Goal: Task Accomplishment & Management: Manage account settings

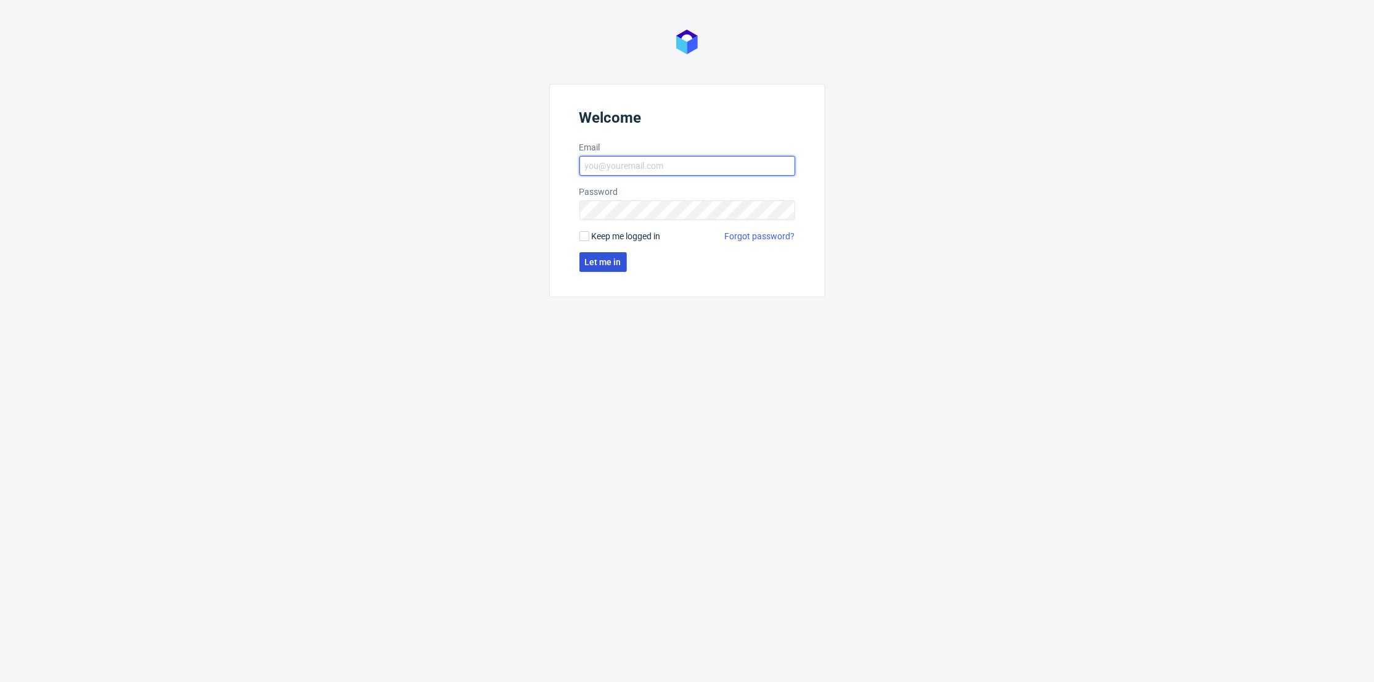
type input "[PERSON_NAME][EMAIL_ADDRESS][DOMAIN_NAME]"
click at [601, 263] on span "Let me in" at bounding box center [603, 262] width 36 height 9
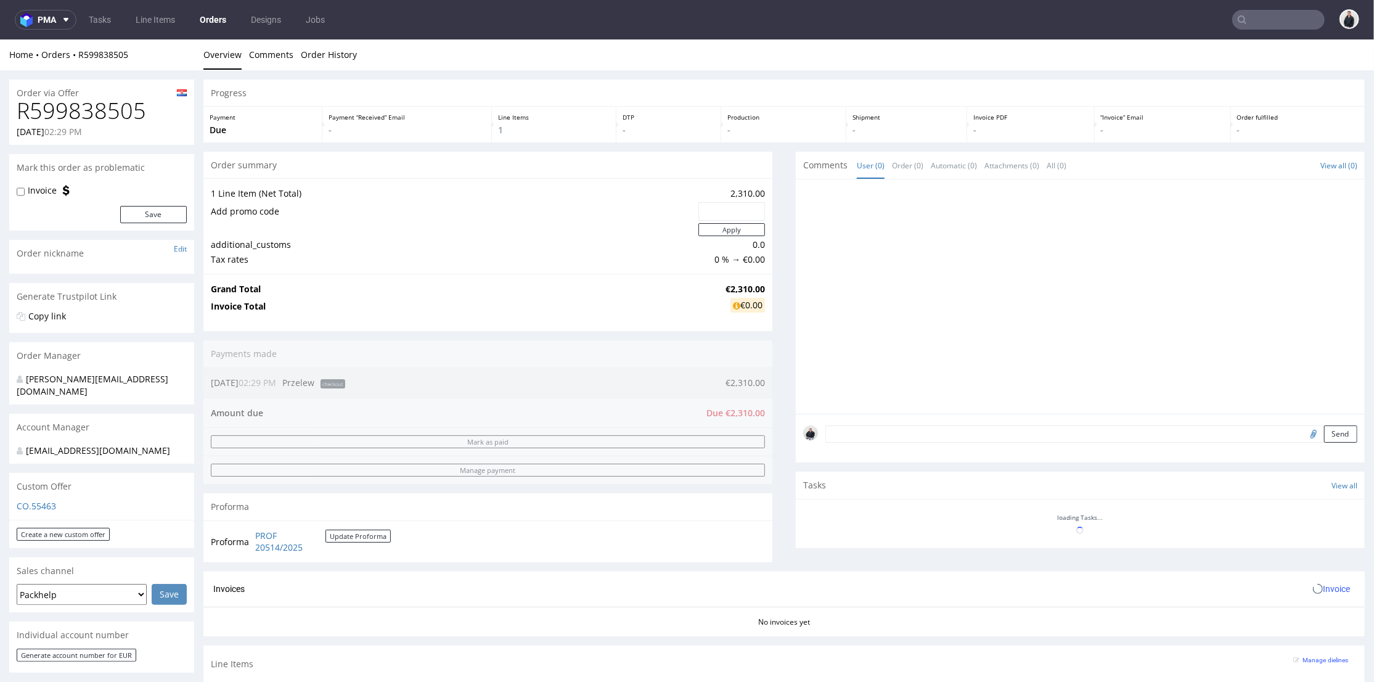
click at [128, 113] on h1 "R599838505" at bounding box center [102, 110] width 170 height 25
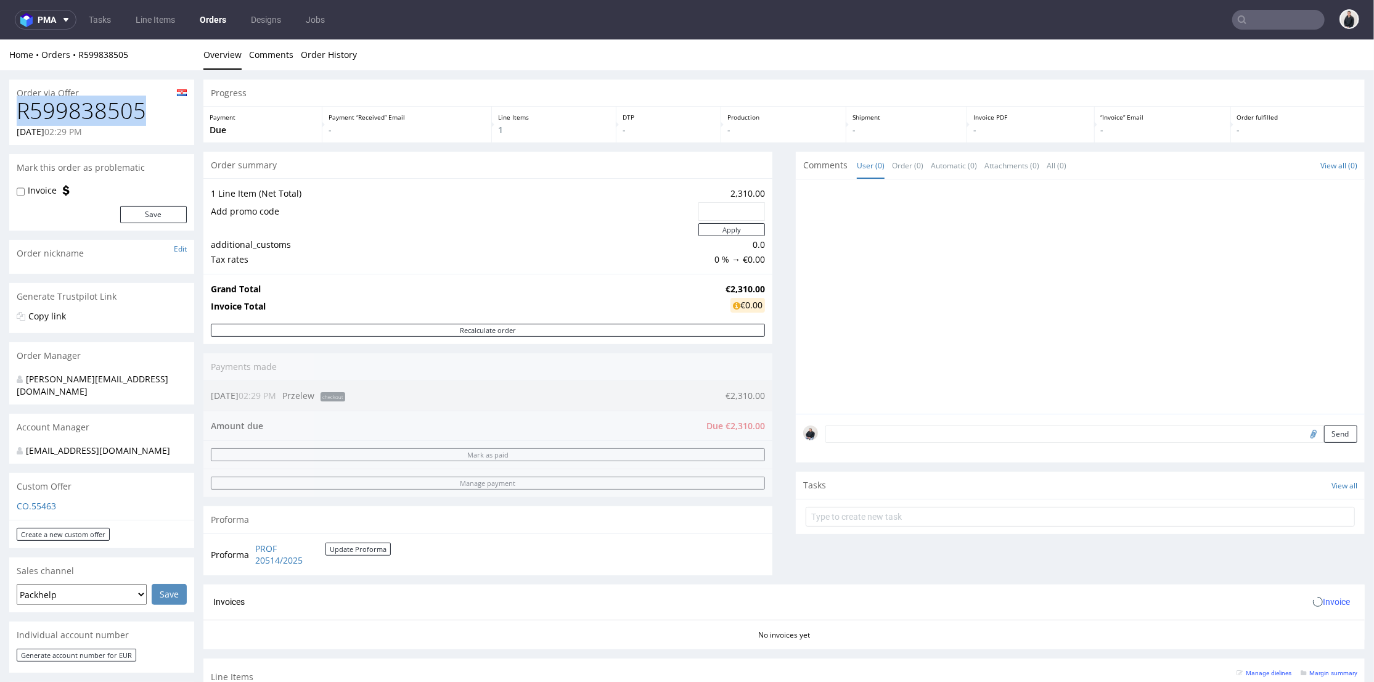
click at [128, 113] on h1 "R599838505" at bounding box center [102, 110] width 170 height 25
copy h1 "R599838505"
drag, startPoint x: 733, startPoint y: 286, endPoint x: 755, endPoint y: 281, distance: 22.7
click at [755, 281] on tr "Grand Total €2,310.00" at bounding box center [488, 288] width 554 height 15
copy tr "€2,310.00"
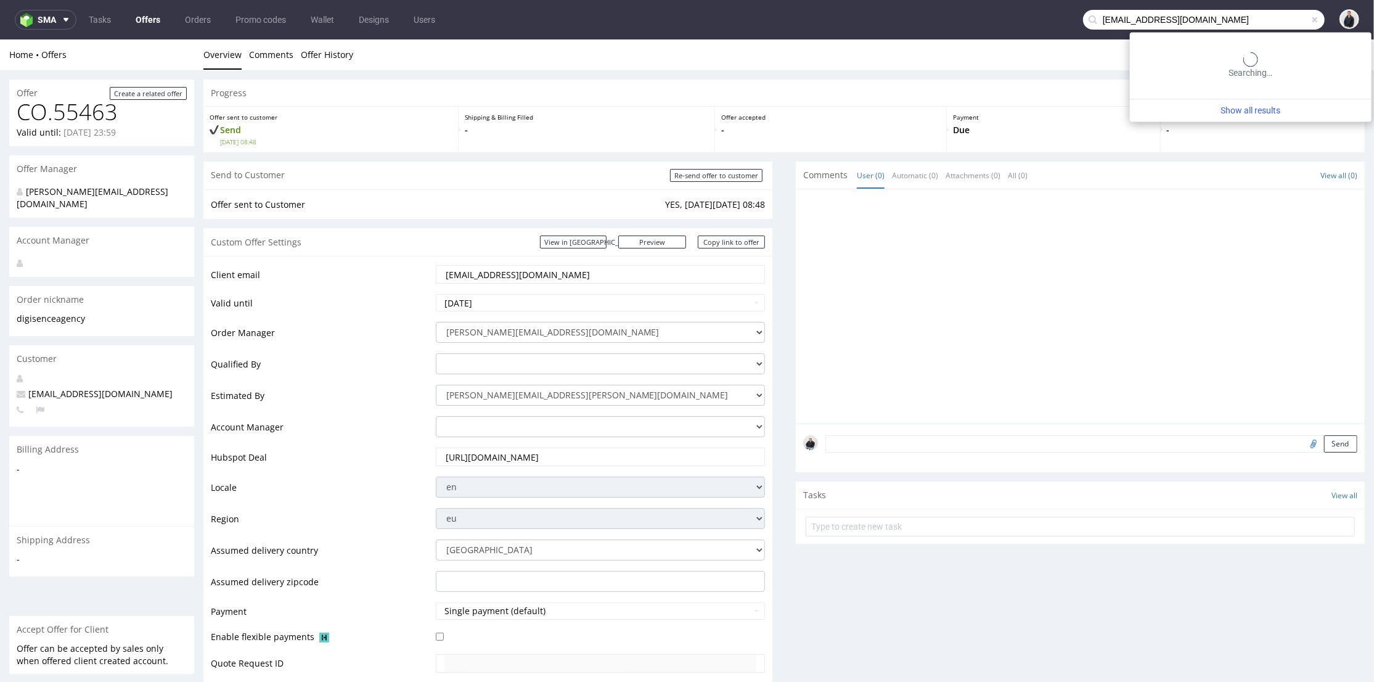
type input "[EMAIL_ADDRESS][DOMAIN_NAME]"
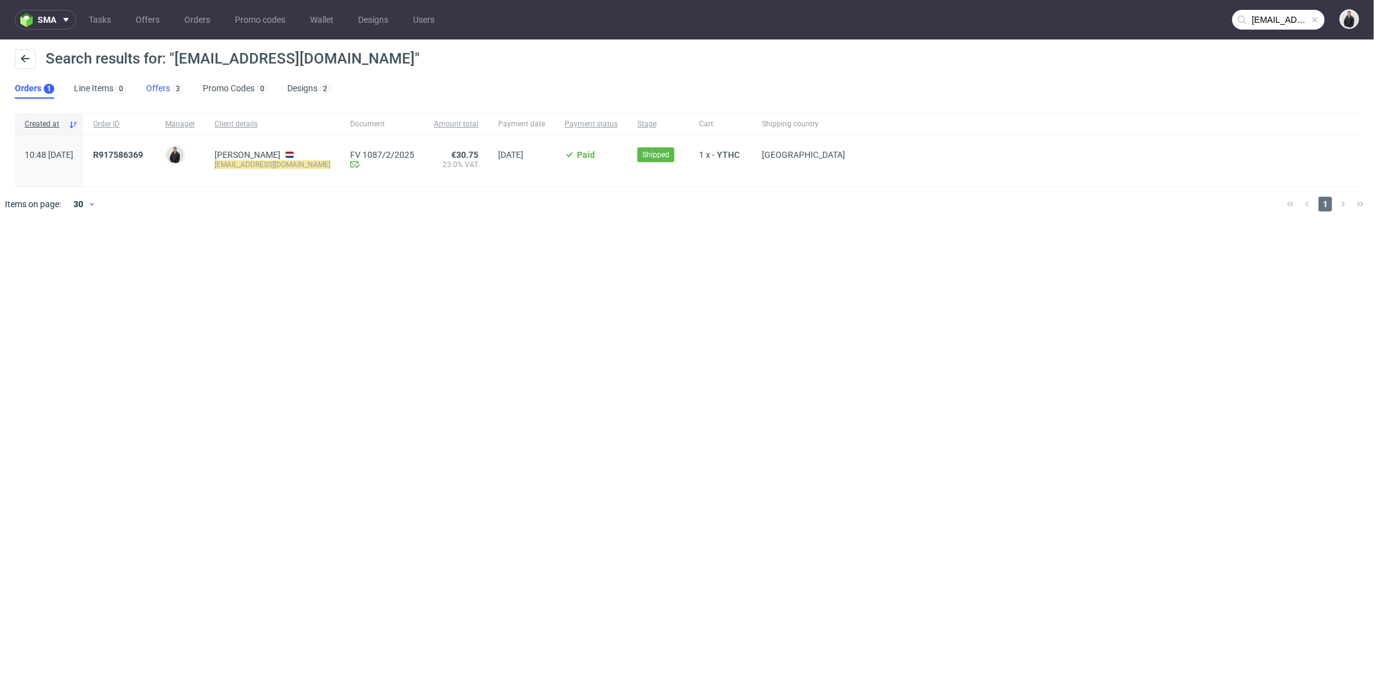
click at [164, 91] on link "Offers 3" at bounding box center [164, 89] width 37 height 20
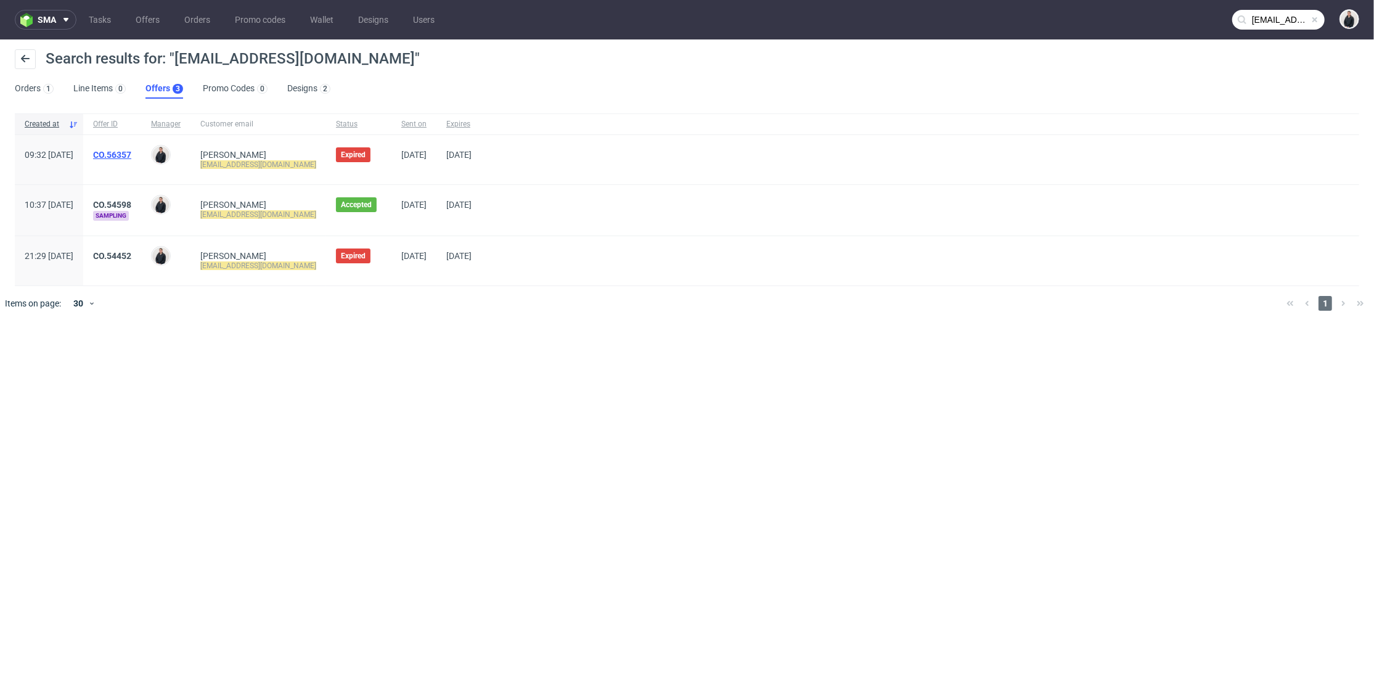
click at [131, 154] on link "CO.56357" at bounding box center [112, 155] width 38 height 10
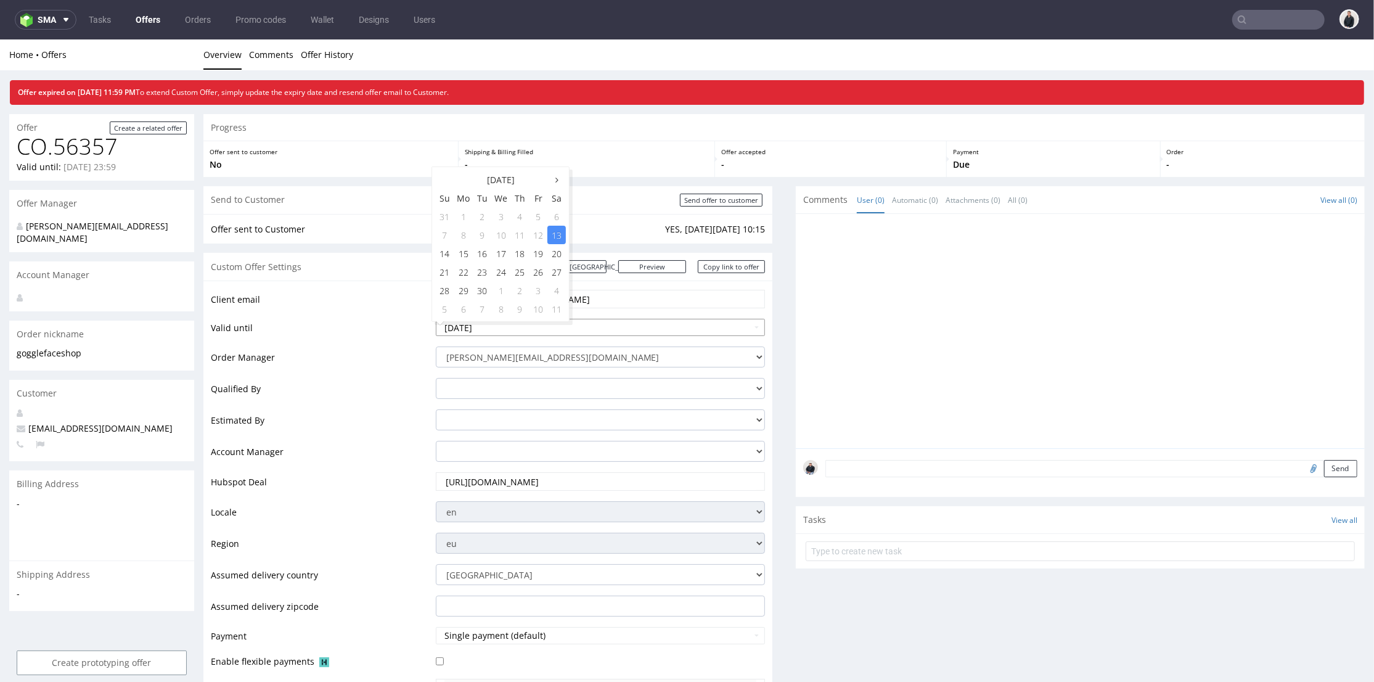
click at [614, 327] on input "[DATE]" at bounding box center [601, 326] width 330 height 17
click at [553, 267] on td "27" at bounding box center [557, 271] width 18 height 18
type input "[DATE]"
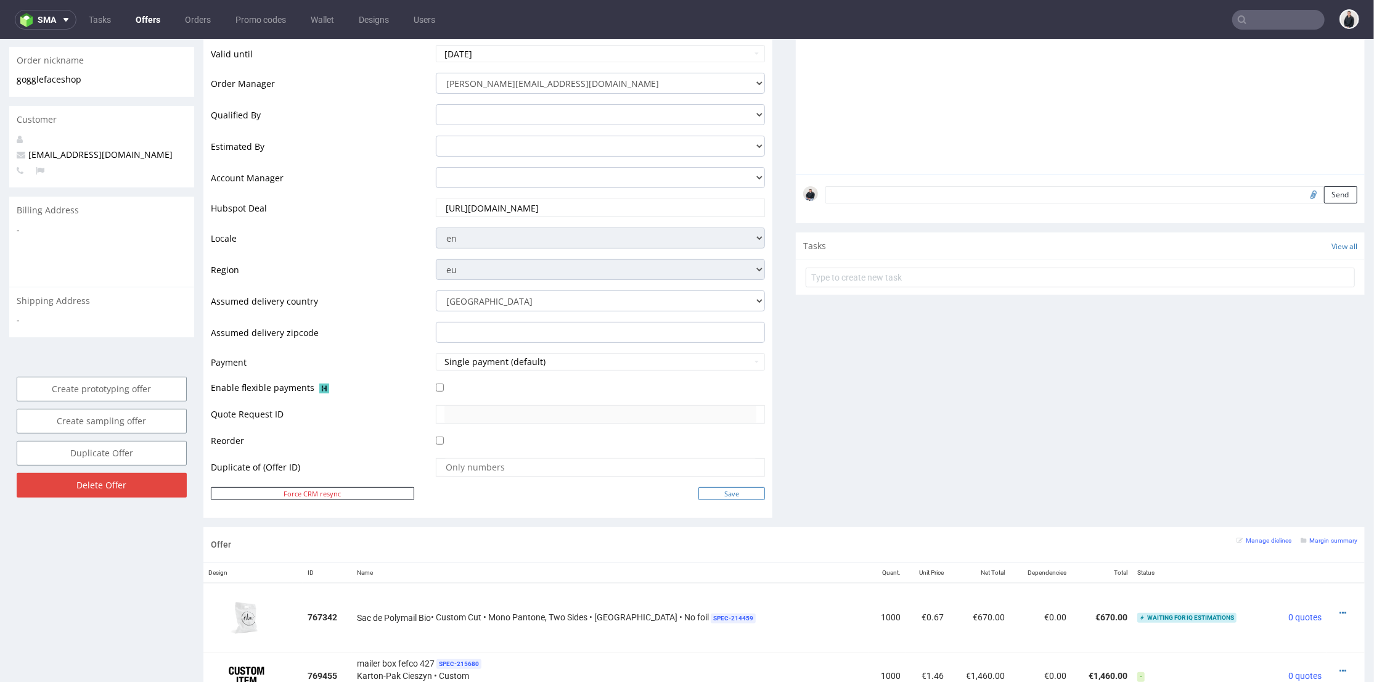
click at [731, 494] on input "Save" at bounding box center [732, 493] width 67 height 13
type input "In progress..."
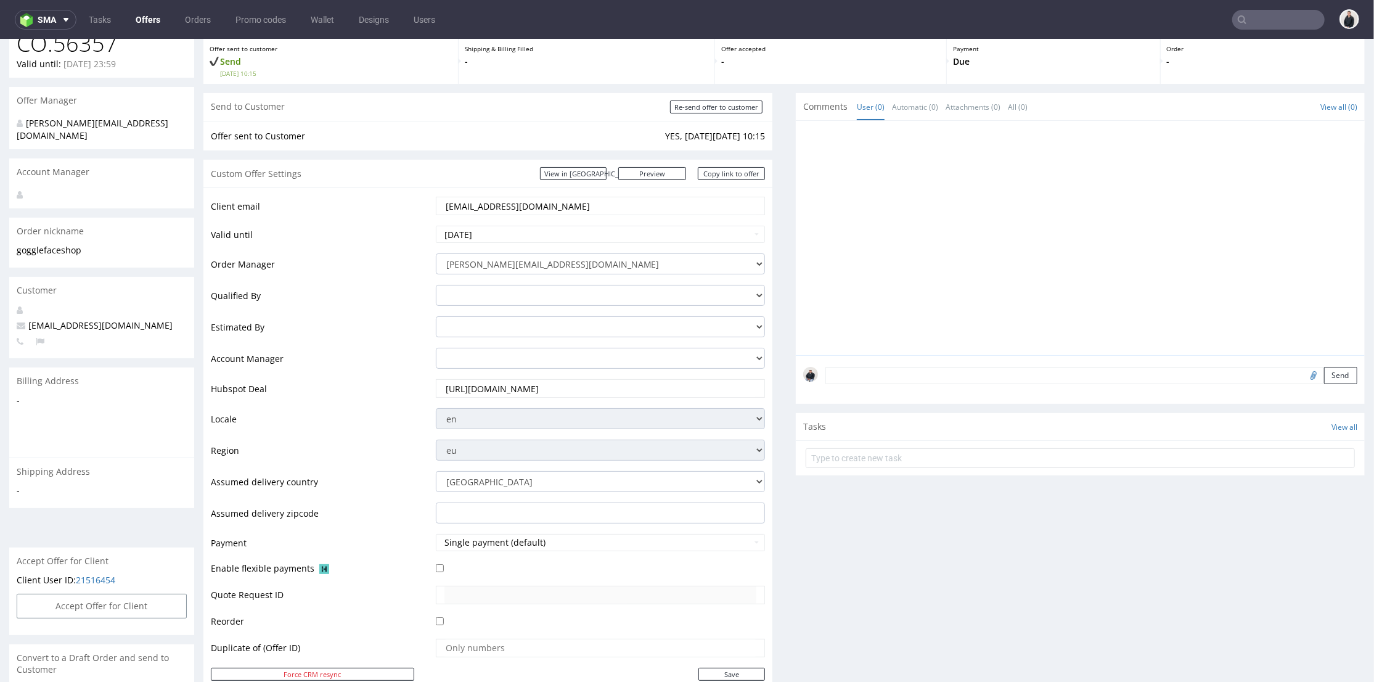
scroll to position [548, 0]
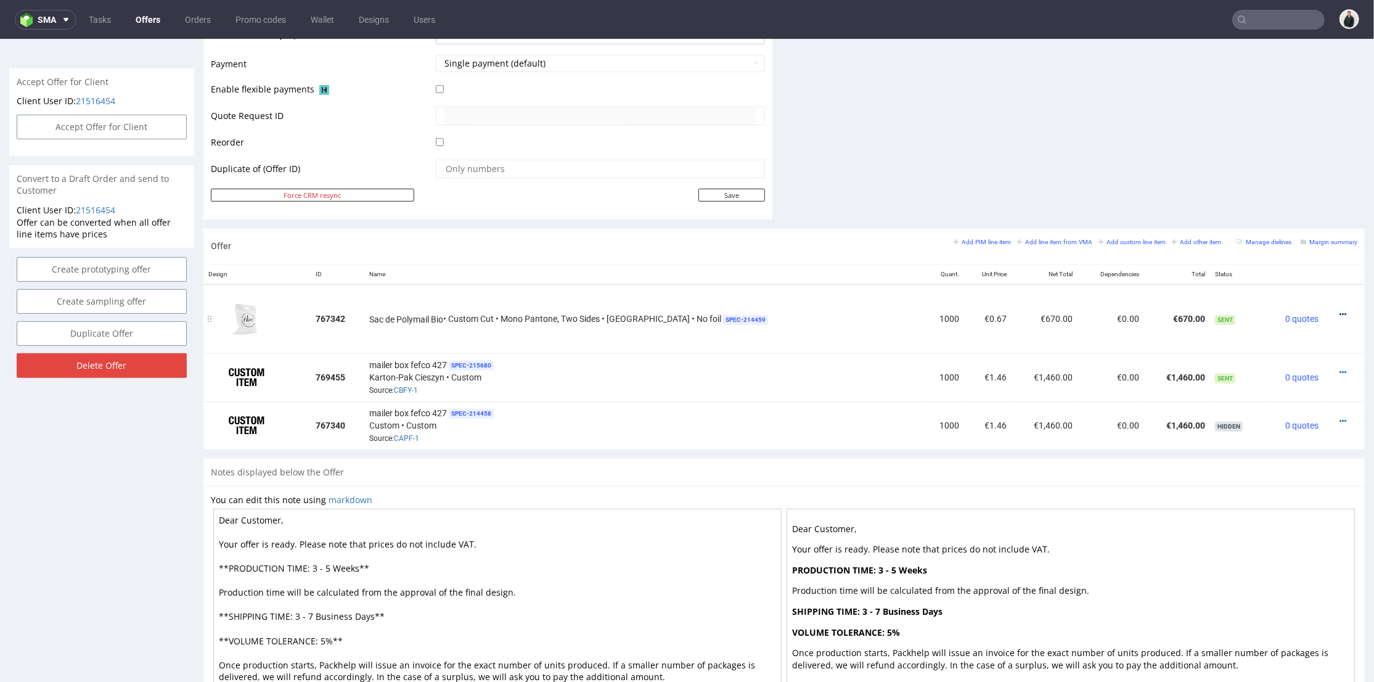
click at [1340, 310] on icon at bounding box center [1343, 314] width 7 height 9
click at [1296, 154] on span "Edit item specification" at bounding box center [1287, 155] width 99 height 12
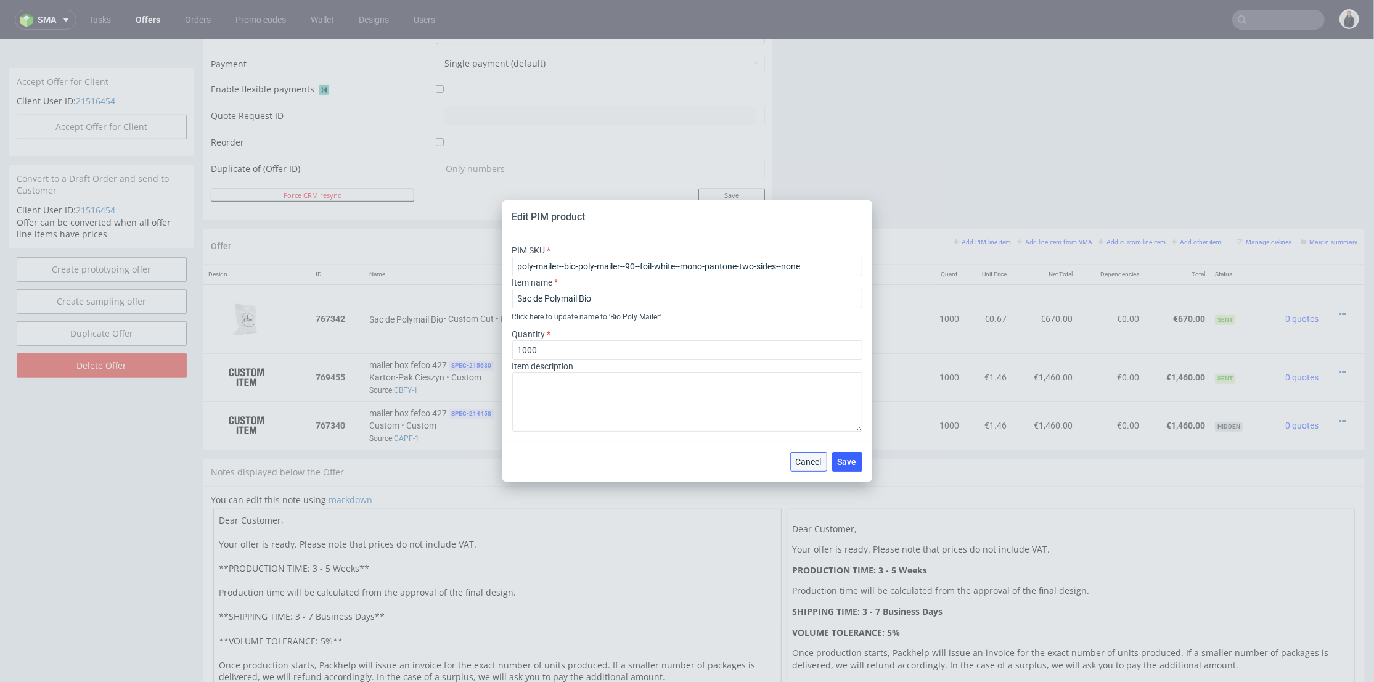
click at [802, 470] on button "Cancel" at bounding box center [809, 462] width 37 height 20
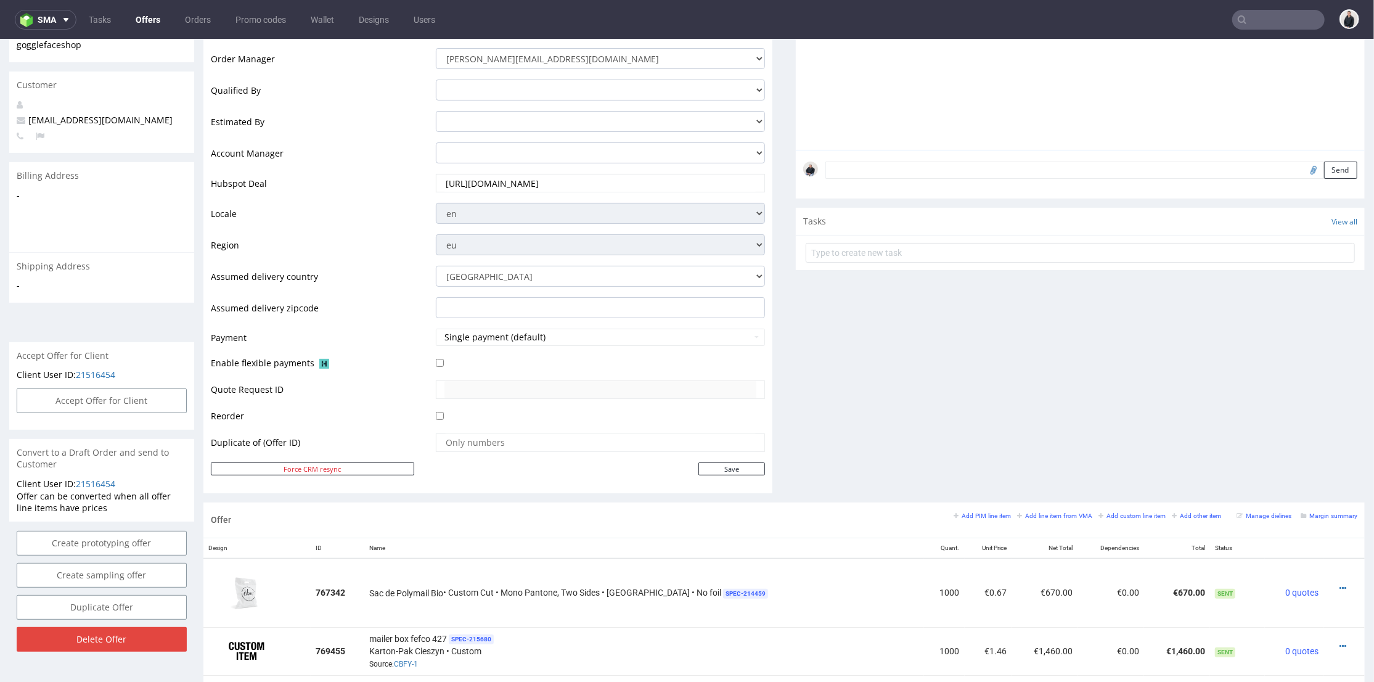
scroll to position [0, 0]
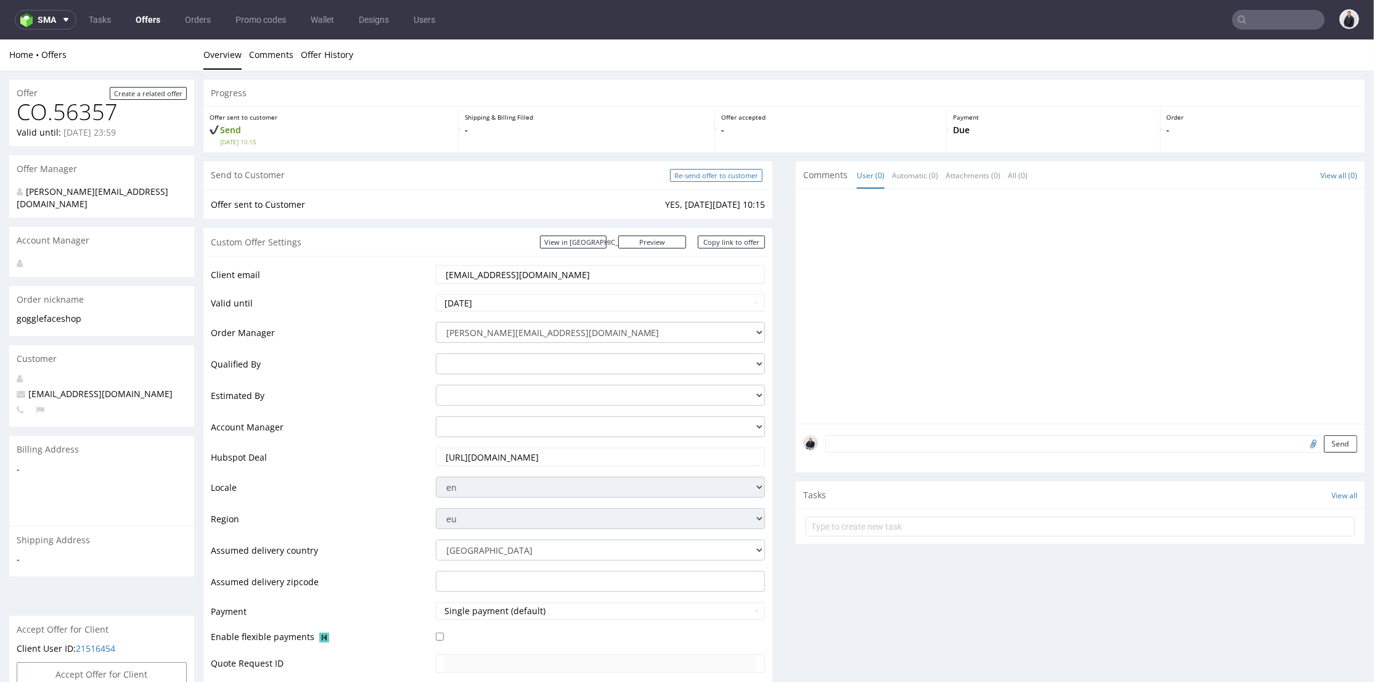
click at [708, 172] on input "Re-send offer to customer" at bounding box center [716, 174] width 92 height 13
type input "In progress..."
click at [717, 236] on link "Copy link to offer" at bounding box center [732, 241] width 68 height 13
